Goal: Information Seeking & Learning: Learn about a topic

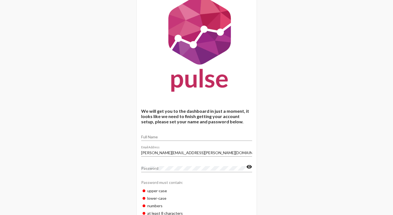
scroll to position [55, 0]
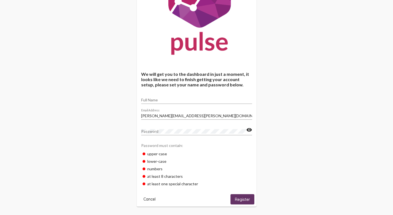
click at [163, 99] on input "Full Name" at bounding box center [196, 100] width 111 height 4
type input "[PERSON_NAME]"
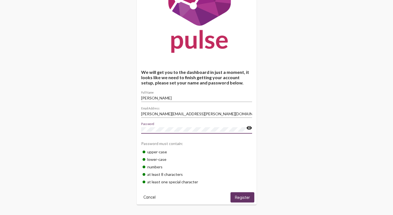
scroll to position [58, 0]
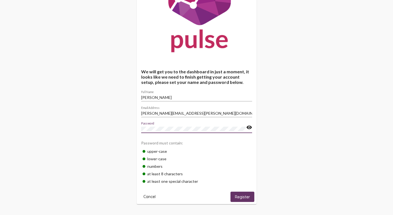
click at [237, 193] on button "Register" at bounding box center [242, 196] width 24 height 10
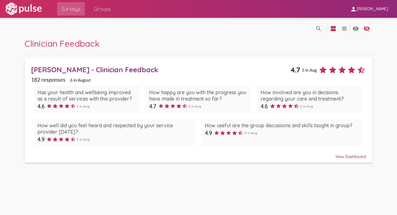
click at [75, 45] on span "Clinician Feedback" at bounding box center [62, 43] width 75 height 11
click at [73, 91] on div "Has your health and wellbeing improved as a result of services with this provid…" at bounding box center [86, 95] width 99 height 13
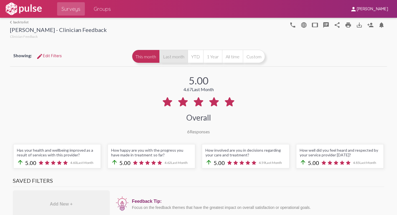
click at [174, 54] on button "Last month" at bounding box center [173, 56] width 28 height 13
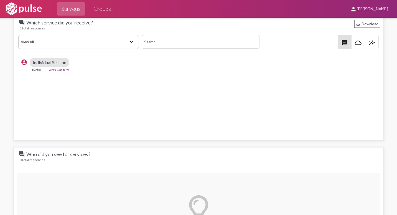
scroll to position [665, 0]
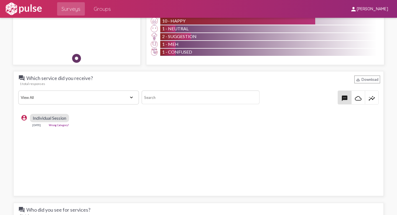
click at [185, 46] on div "1 - Meh" at bounding box center [268, 44] width 217 height 7
click at [155, 45] on img at bounding box center [154, 44] width 7 height 7
click at [172, 39] on div "2 - Suggestion" at bounding box center [175, 36] width 31 height 7
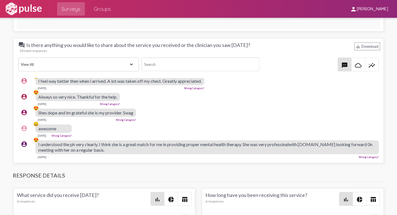
scroll to position [970, 0]
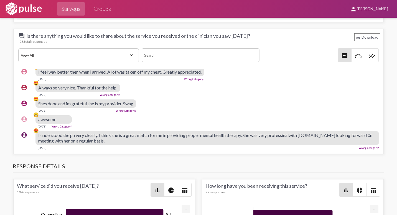
click at [369, 55] on mat-icon "insights" at bounding box center [371, 56] width 7 height 7
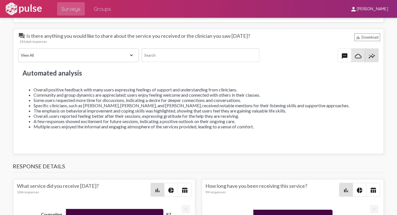
click at [358, 58] on mat-icon "cloud_queue" at bounding box center [358, 56] width 7 height 7
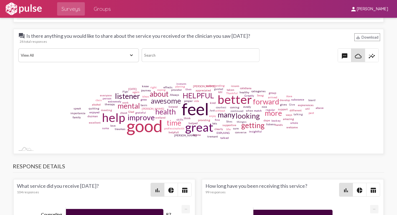
click at [357, 58] on mat-icon "cloud_queue" at bounding box center [358, 56] width 7 height 7
click at [368, 57] on mat-icon "insights" at bounding box center [371, 56] width 7 height 7
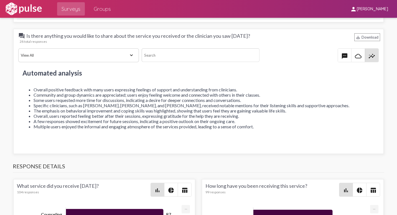
click at [338, 56] on span "textsms" at bounding box center [344, 55] width 13 height 13
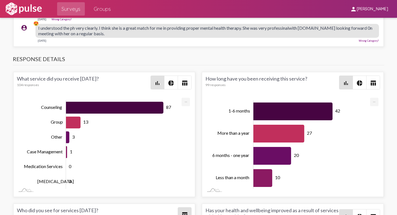
scroll to position [1081, 0]
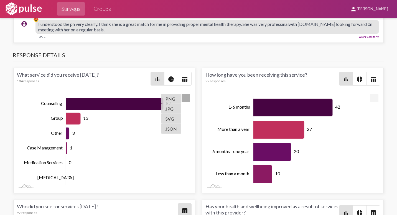
click at [170, 78] on mat-icon "pie_chart" at bounding box center [171, 79] width 7 height 7
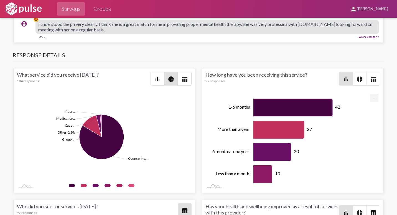
click at [181, 78] on mat-icon "table_chart" at bounding box center [184, 79] width 7 height 7
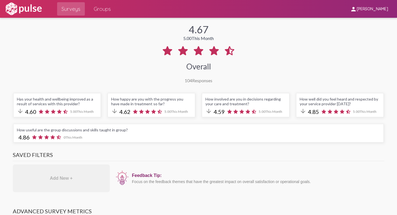
scroll to position [0, 0]
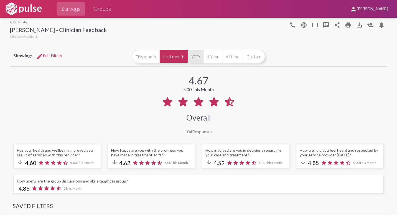
click at [196, 57] on button "YTD" at bounding box center [196, 56] width 16 height 13
click at [211, 59] on button "1 Year" at bounding box center [212, 56] width 19 height 13
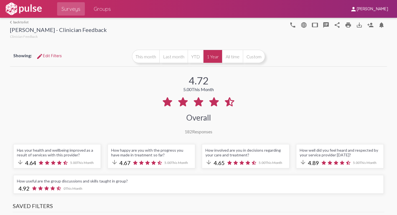
scroll to position [375, 0]
click at [235, 58] on button "All time" at bounding box center [232, 56] width 21 height 13
click at [246, 58] on button "Custom" at bounding box center [254, 56] width 22 height 13
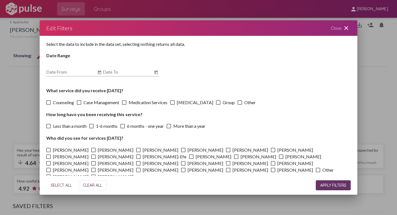
click at [347, 26] on mat-icon "close" at bounding box center [346, 28] width 7 height 7
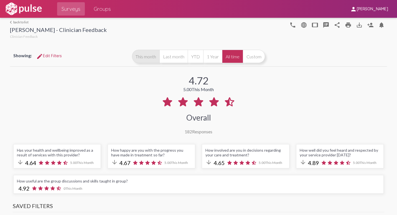
click at [151, 61] on button "This month" at bounding box center [145, 56] width 27 height 13
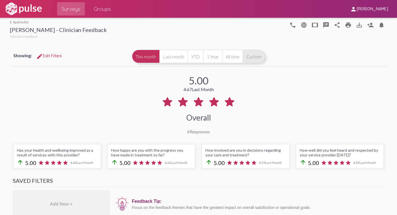
click at [254, 57] on button "Custom" at bounding box center [254, 56] width 22 height 13
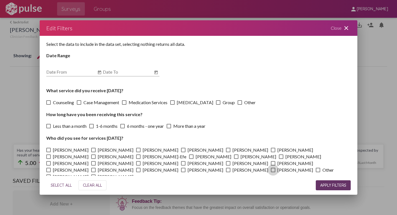
click at [271, 169] on span at bounding box center [273, 169] width 4 height 4
click at [273, 172] on input "[PERSON_NAME]" at bounding box center [273, 172] width 0 height 0
checkbox input "true"
click at [330, 187] on span "APPLY FILTERS" at bounding box center [333, 184] width 26 height 5
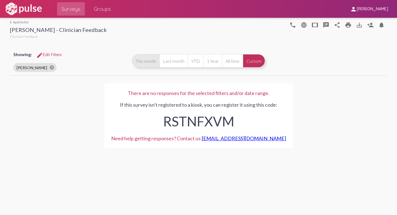
click at [149, 66] on button "This month" at bounding box center [145, 60] width 27 height 13
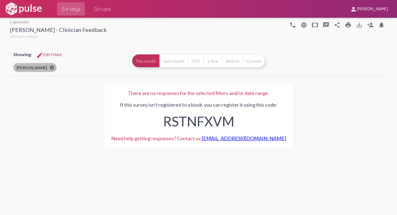
click at [49, 66] on mat-icon "cancel" at bounding box center [51, 67] width 5 height 5
